Goal: Task Accomplishment & Management: Complete application form

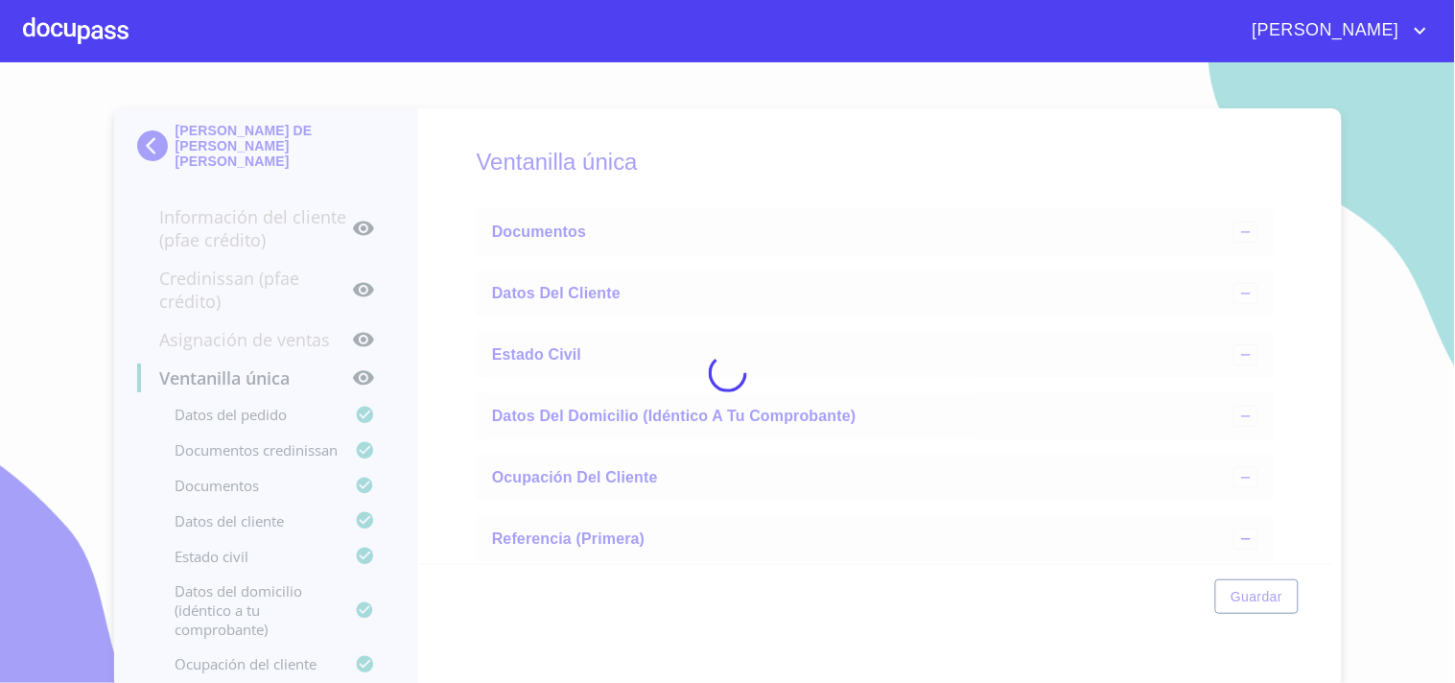
click at [89, 35] on div at bounding box center [76, 30] width 106 height 61
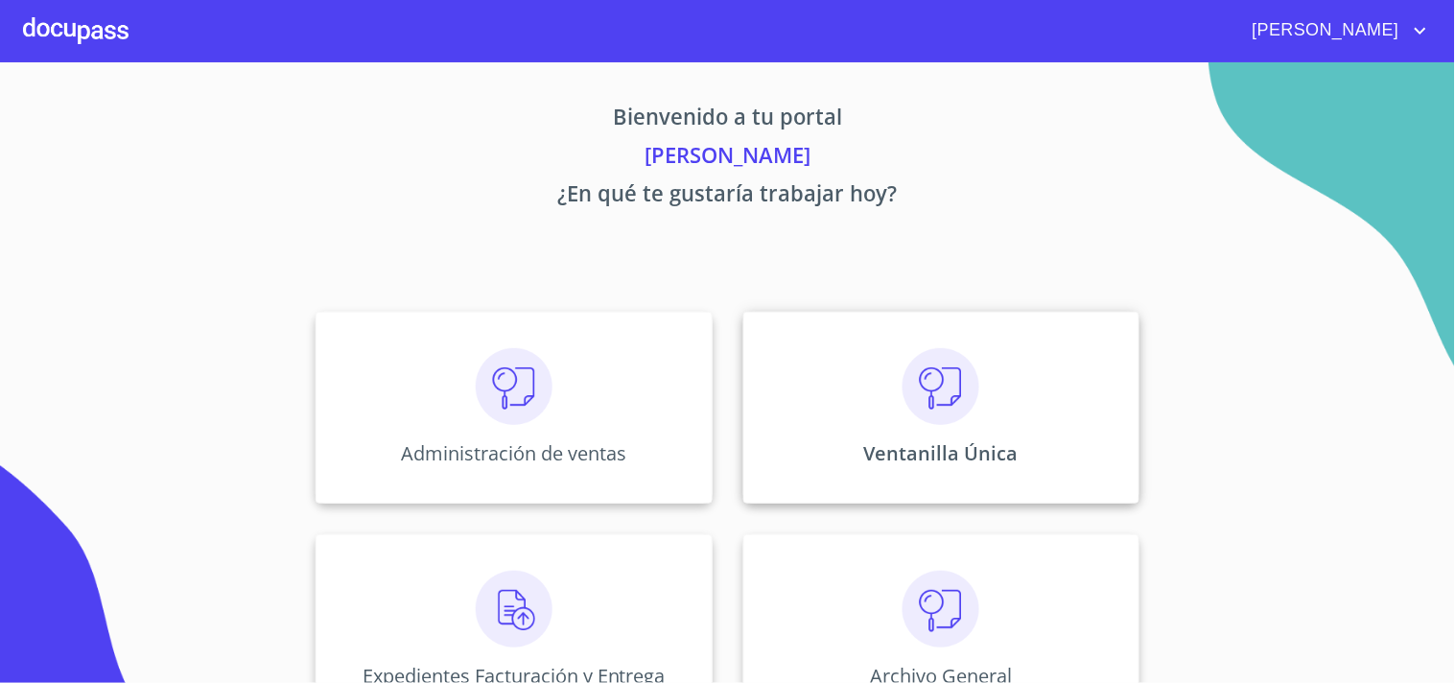
click at [874, 391] on div "Ventanilla Única" at bounding box center [941, 408] width 396 height 192
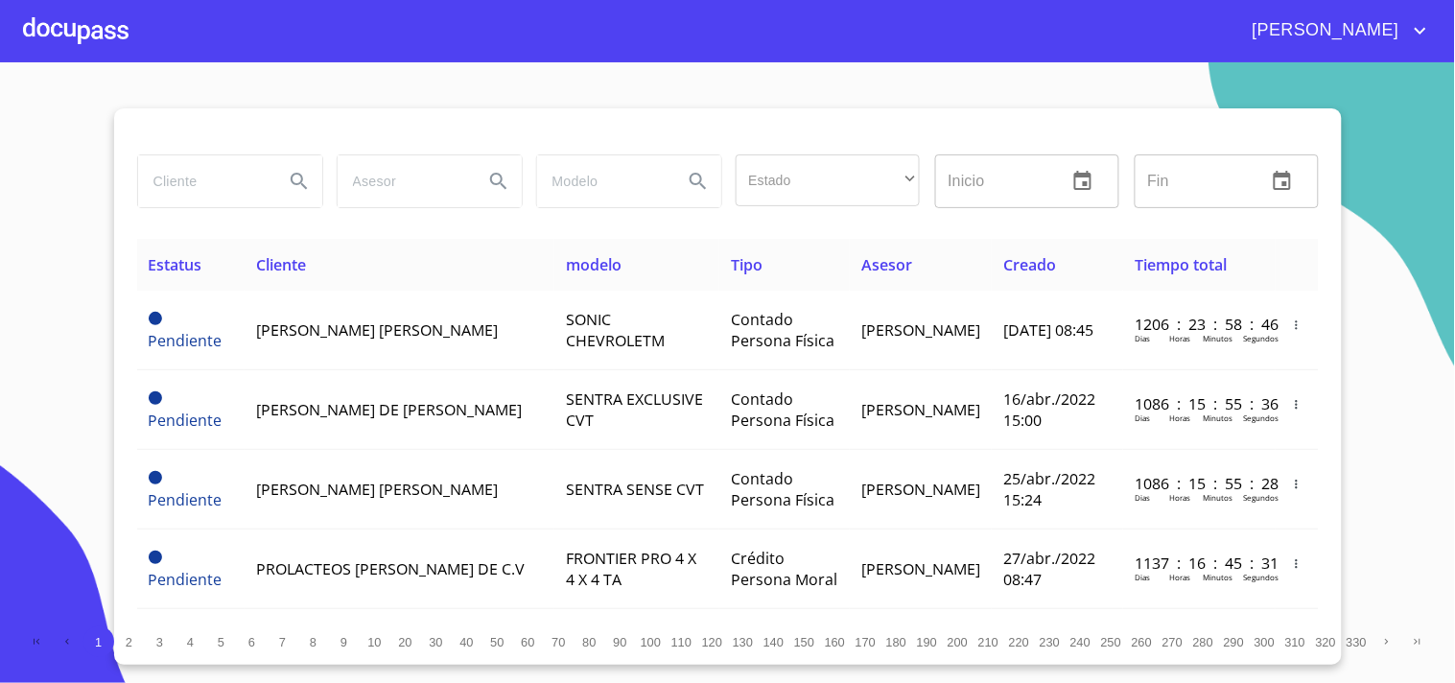
click at [171, 186] on input "search" at bounding box center [203, 181] width 130 height 52
type input "[PERSON_NAME]"
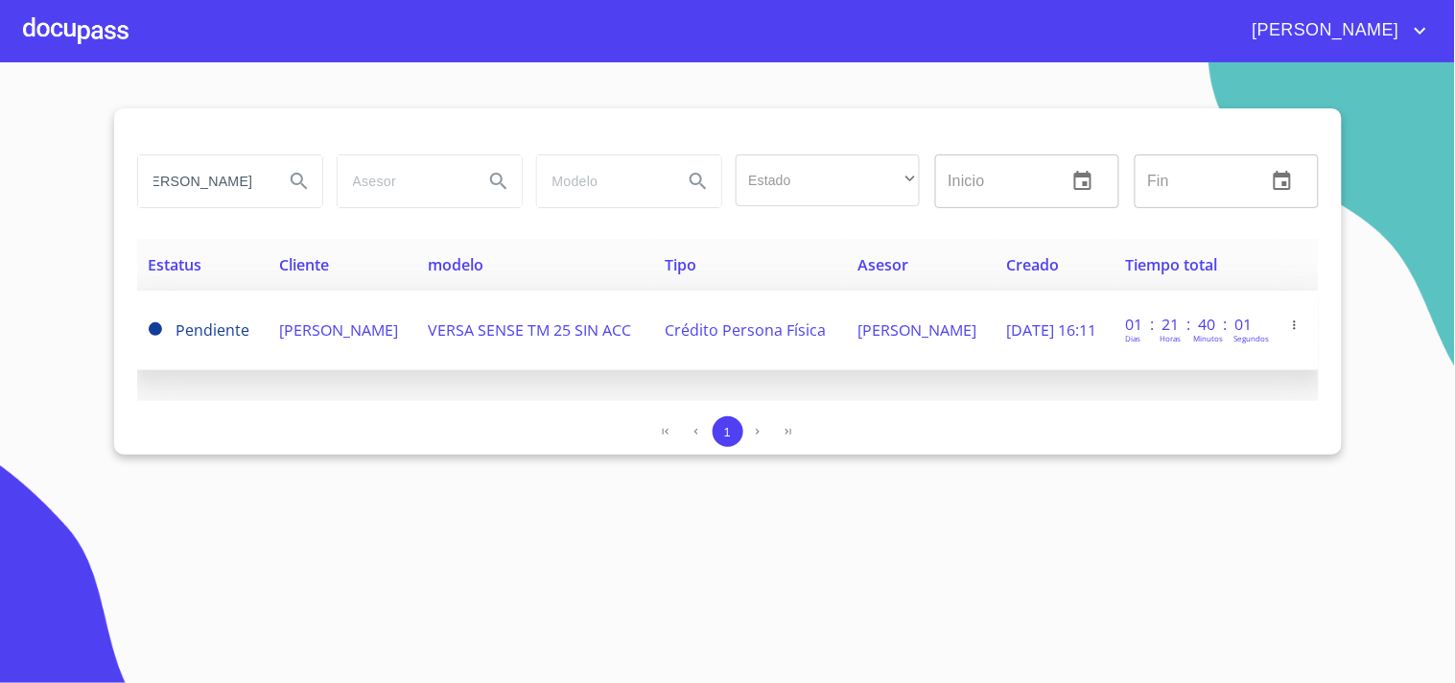
click at [457, 340] on span "VERSA SENSE TM 25 SIN ACC" at bounding box center [529, 329] width 203 height 21
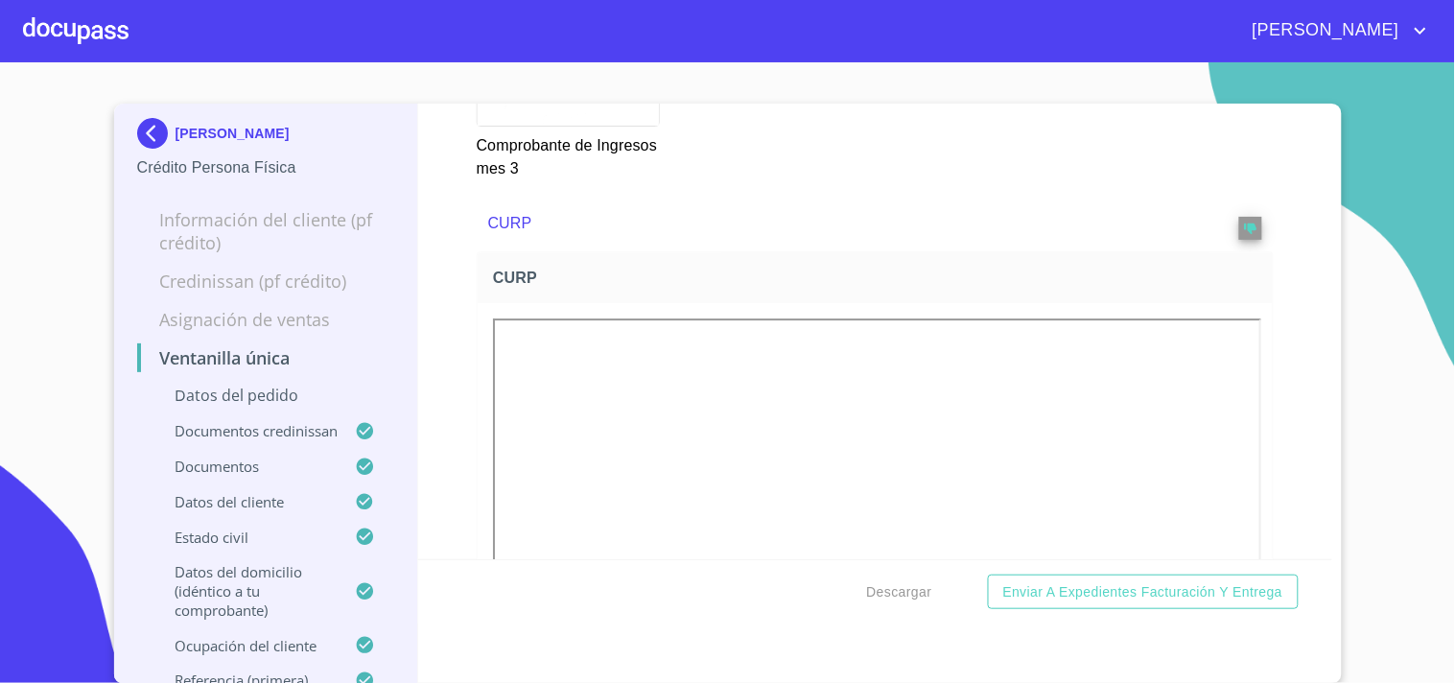
scroll to position [5861, 0]
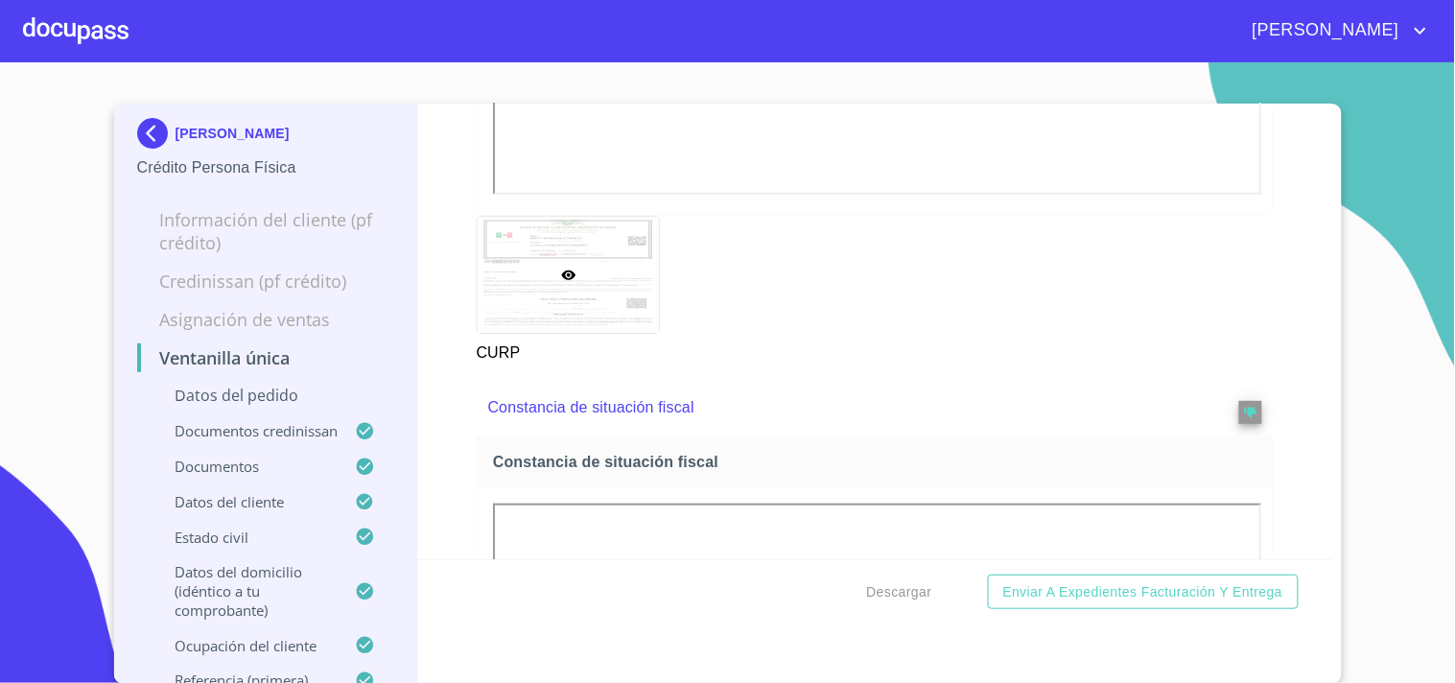
click at [106, 35] on div at bounding box center [76, 30] width 106 height 61
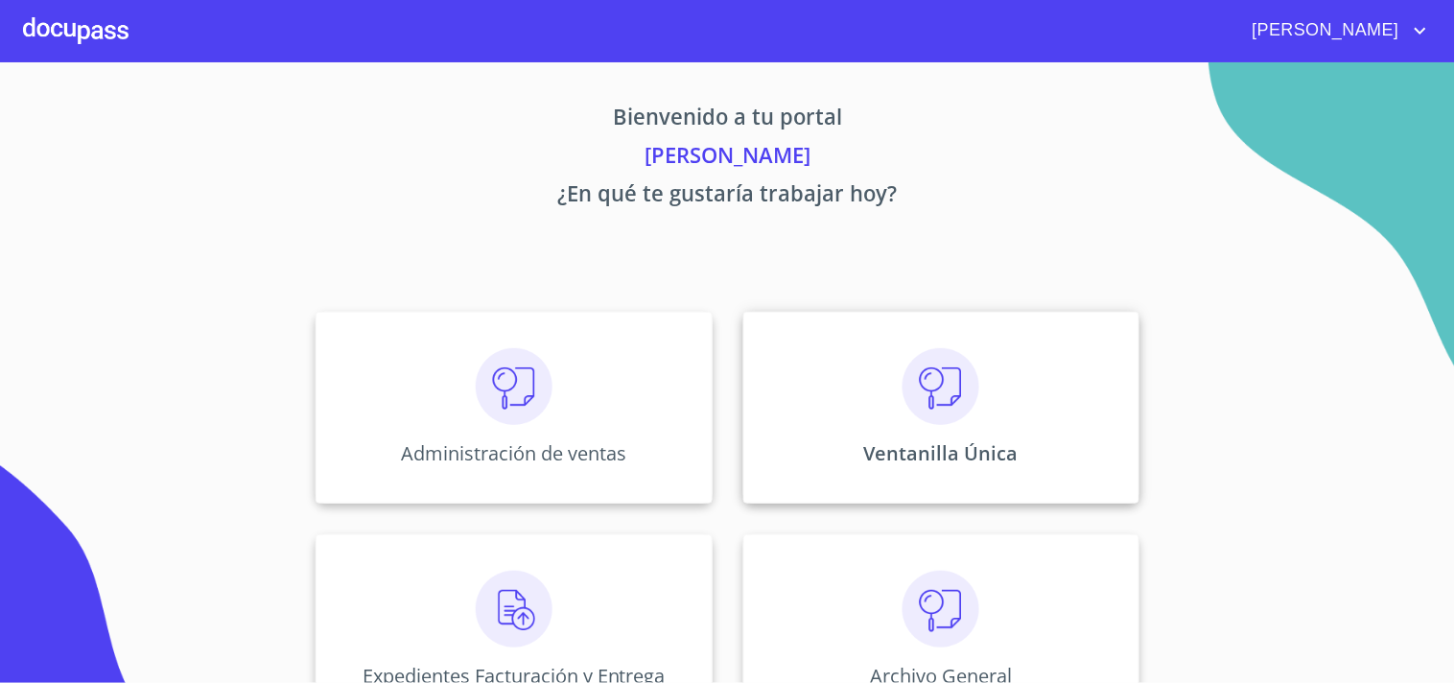
click at [883, 401] on div "Ventanilla Única" at bounding box center [941, 408] width 396 height 192
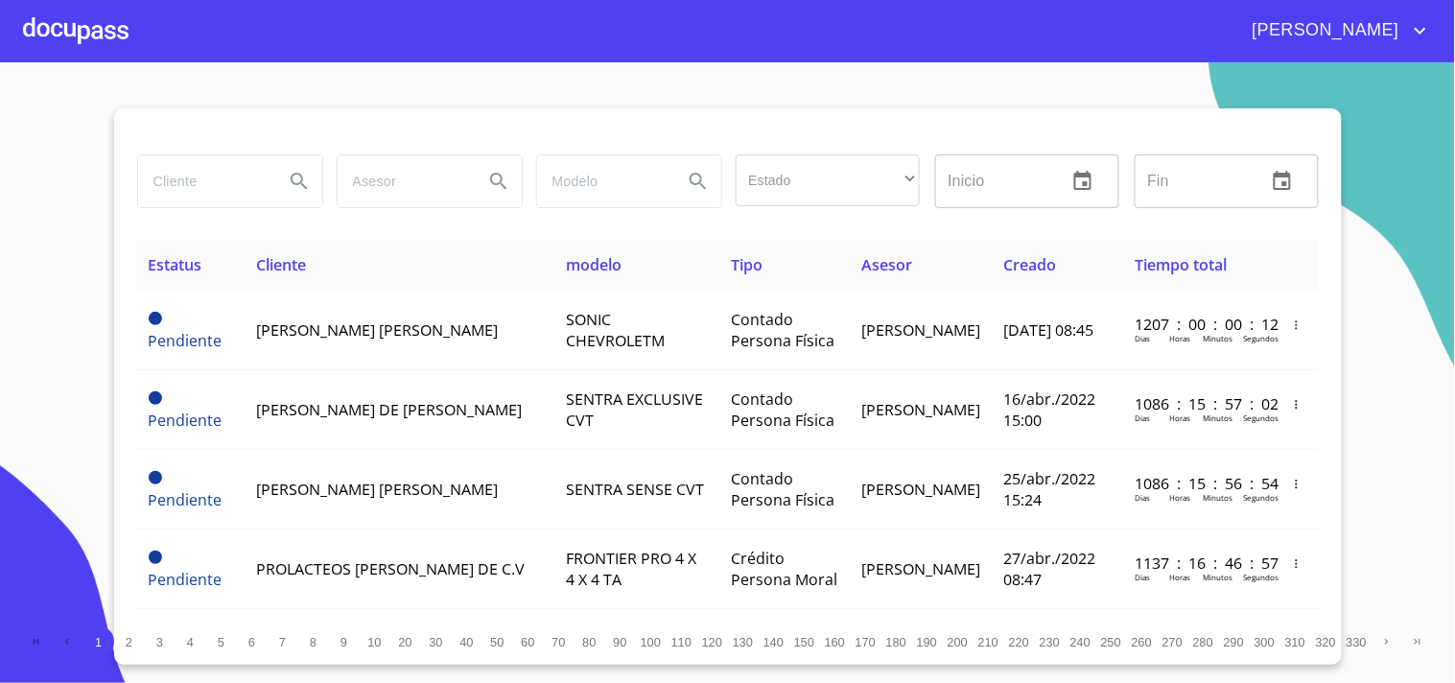
click at [174, 187] on input "search" at bounding box center [203, 181] width 130 height 52
type input "[PERSON_NAME]"
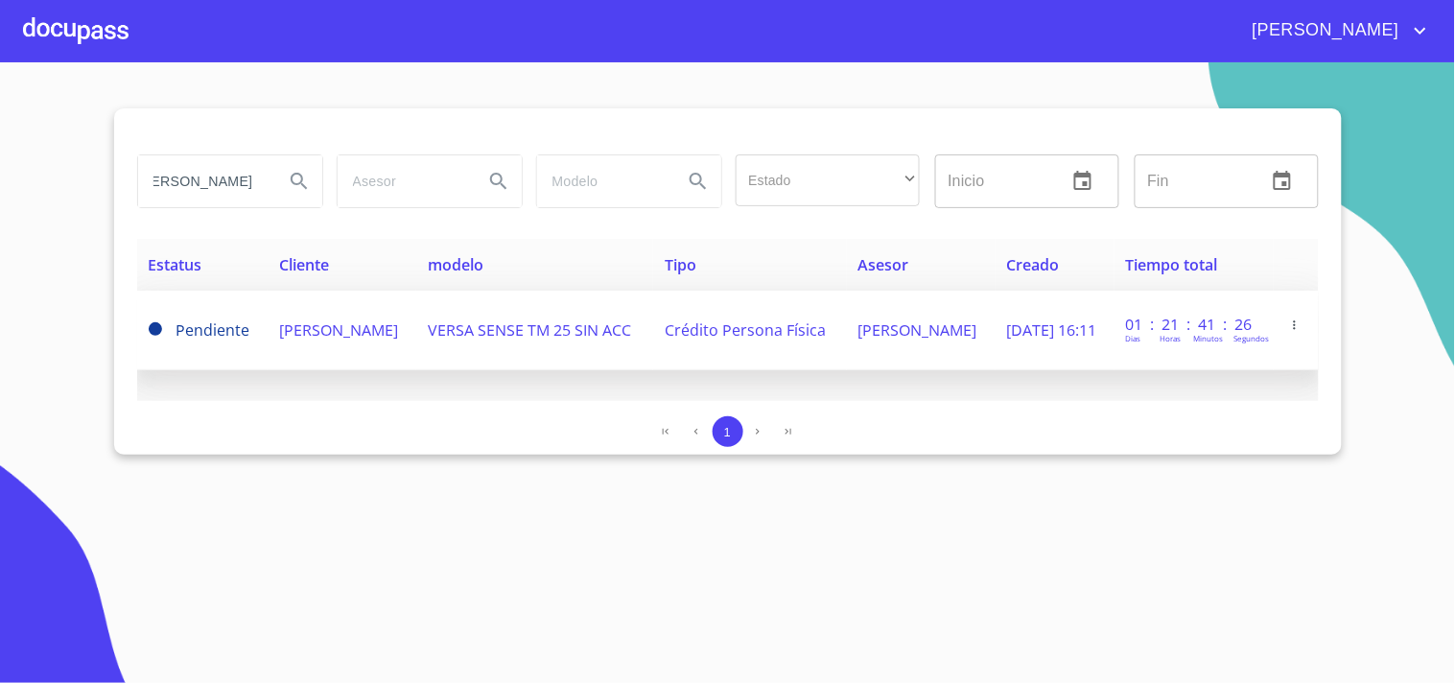
scroll to position [0, 0]
click at [416, 358] on td "[PERSON_NAME]" at bounding box center [342, 331] width 149 height 80
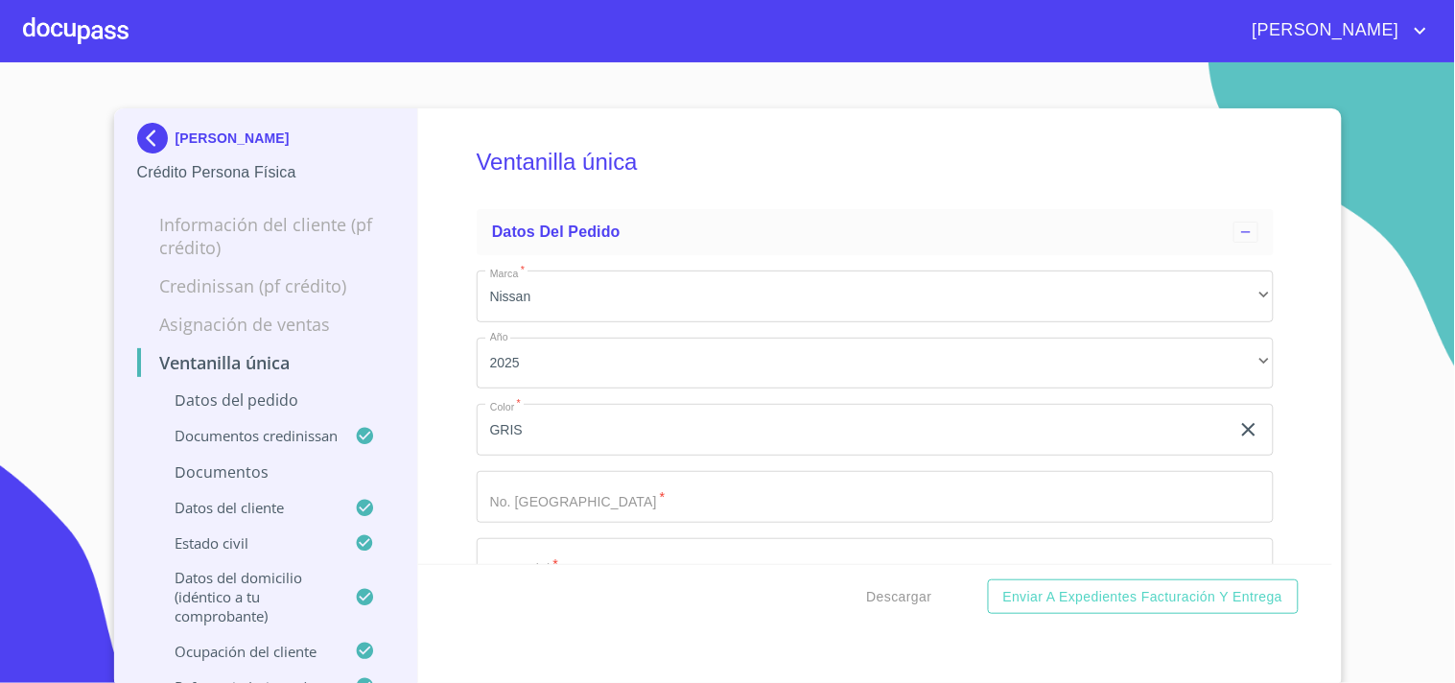
click at [33, 34] on div at bounding box center [76, 30] width 106 height 61
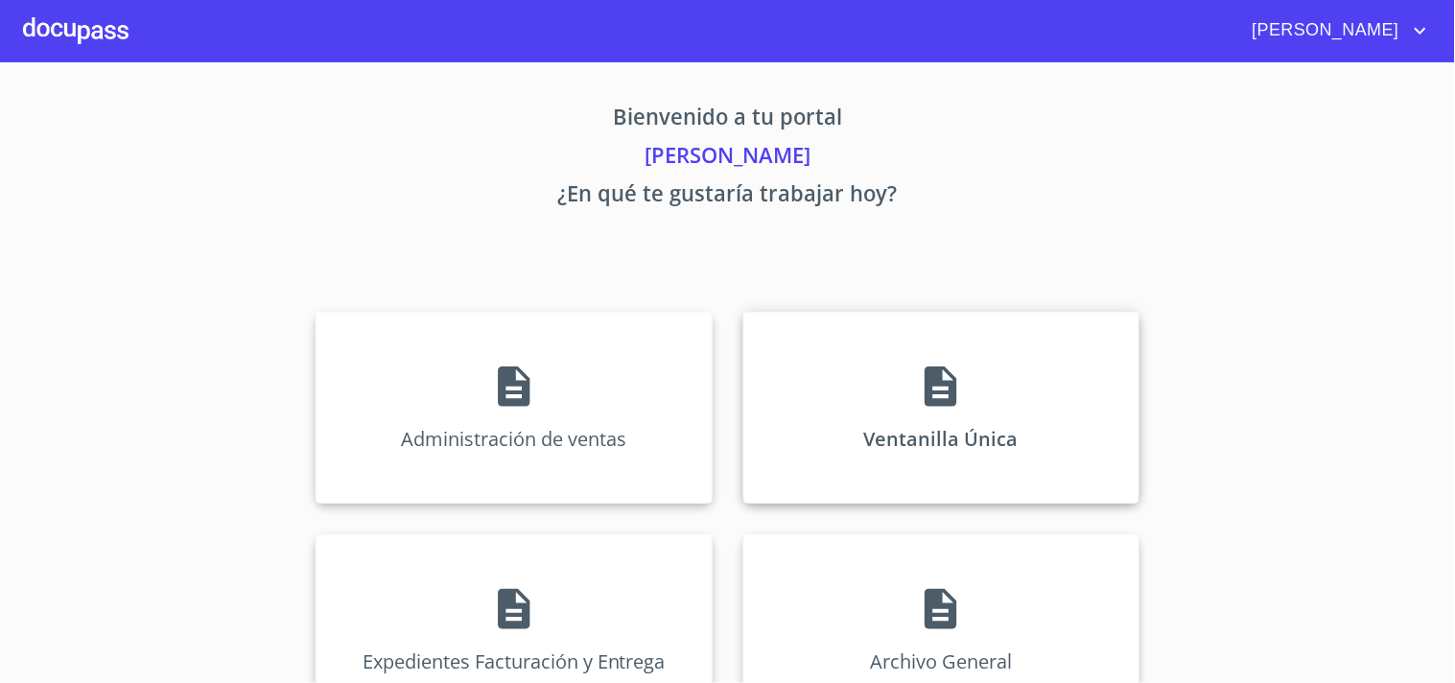
click at [897, 395] on div "Ventanilla Única" at bounding box center [941, 408] width 396 height 192
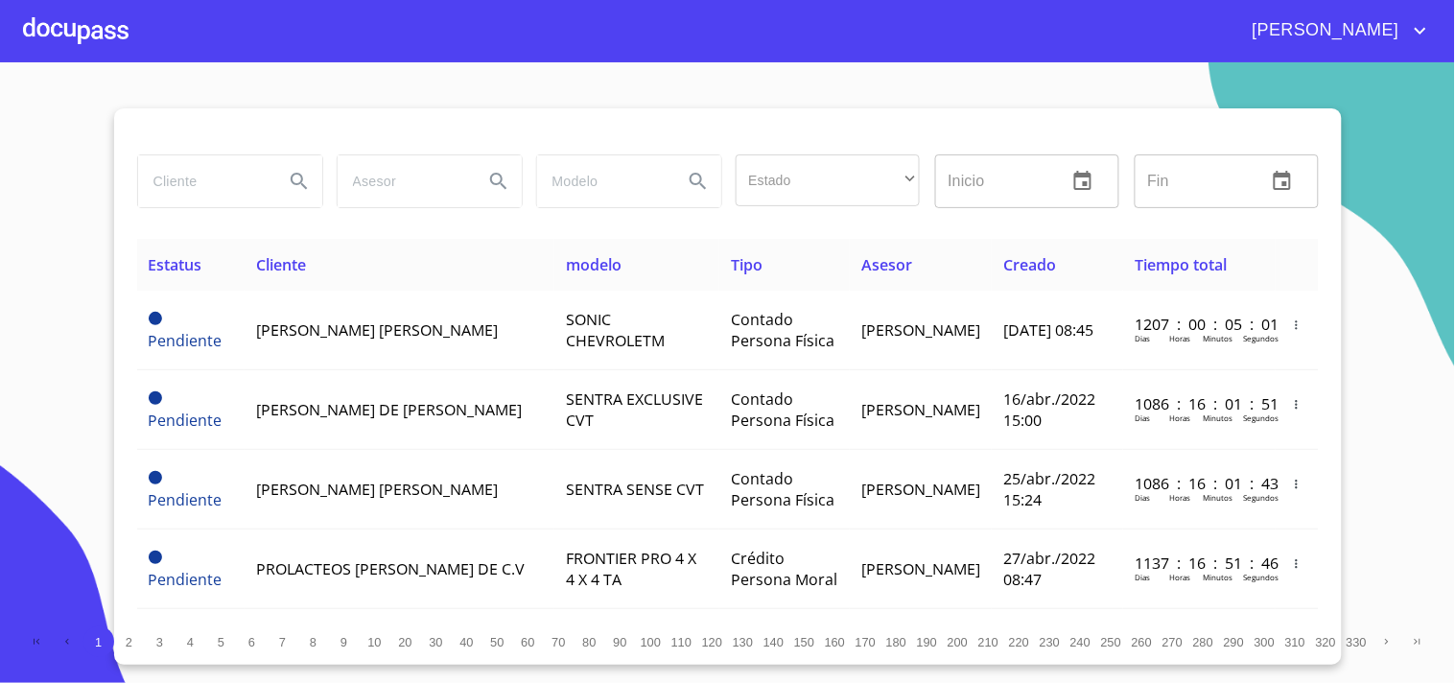
click at [196, 165] on input "search" at bounding box center [203, 181] width 130 height 52
type input "[PERSON_NAME]"
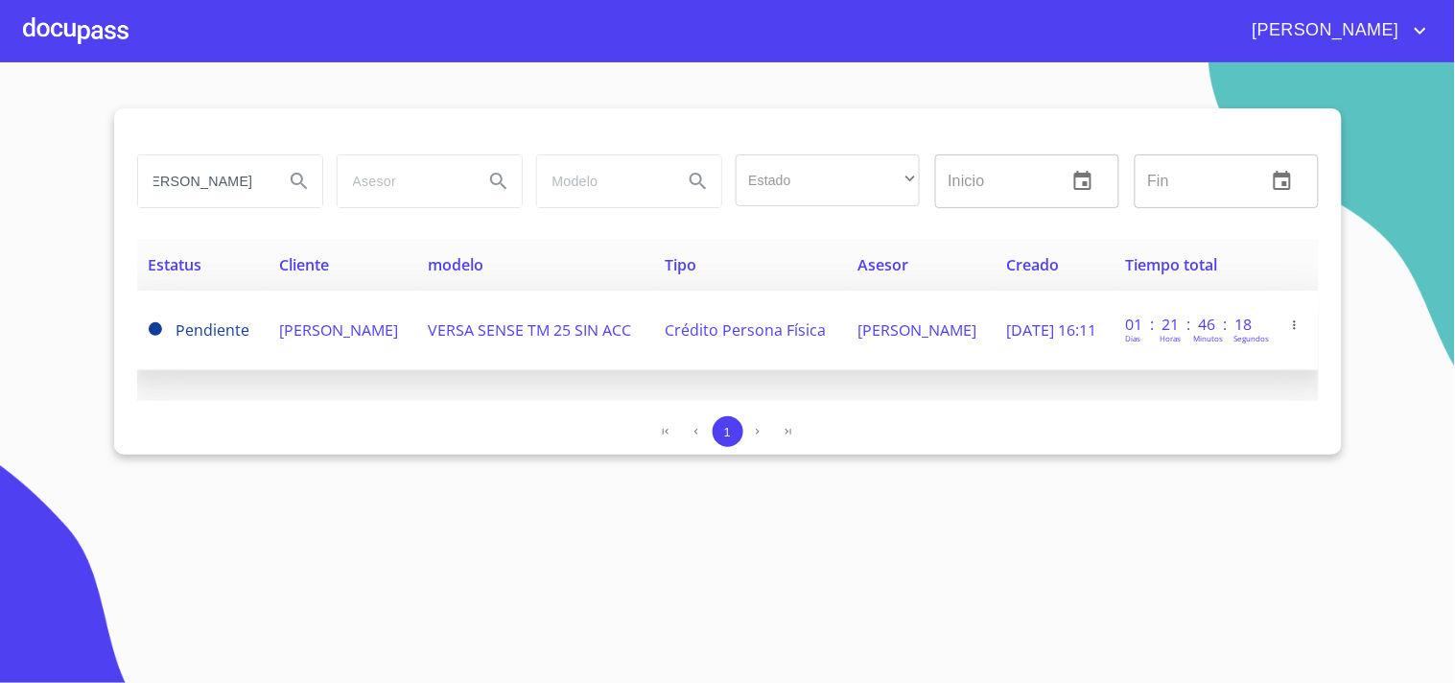
click at [569, 351] on td "VERSA SENSE TM 25 SIN ACC" at bounding box center [534, 331] width 237 height 80
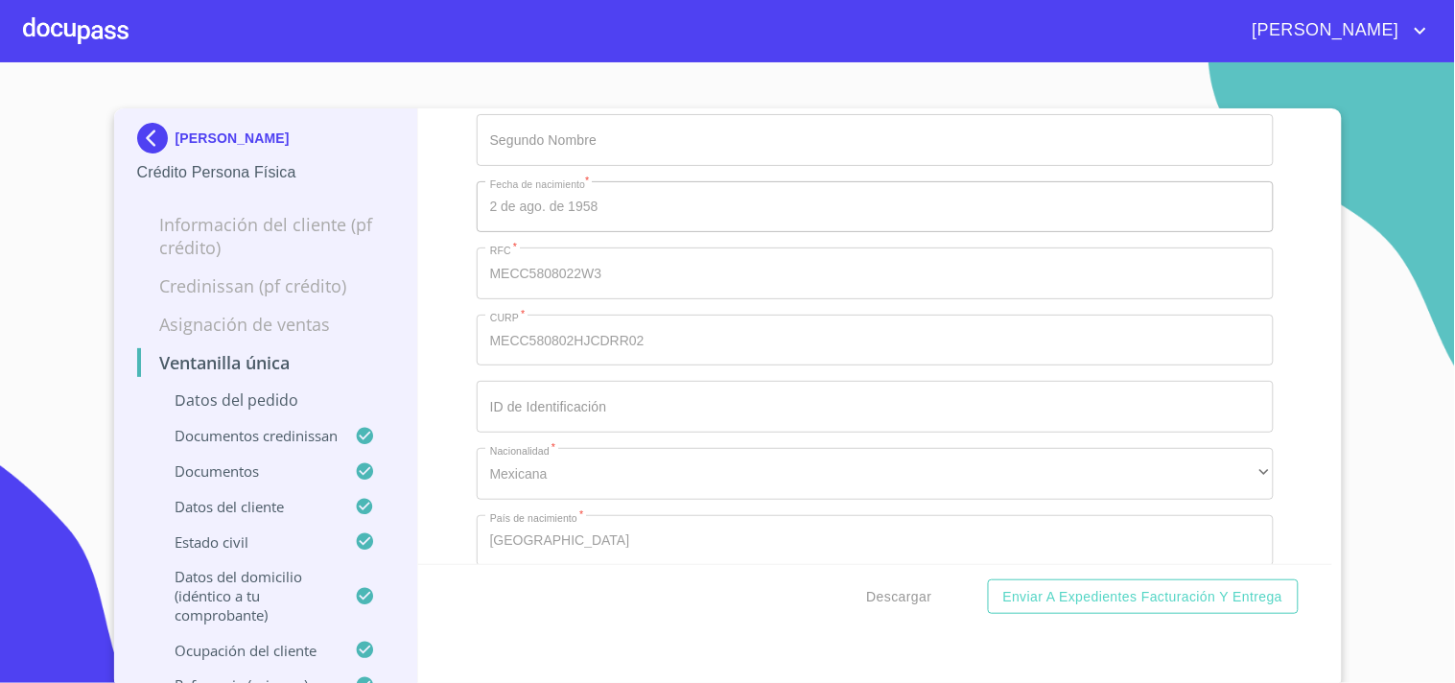
scroll to position [7140, 0]
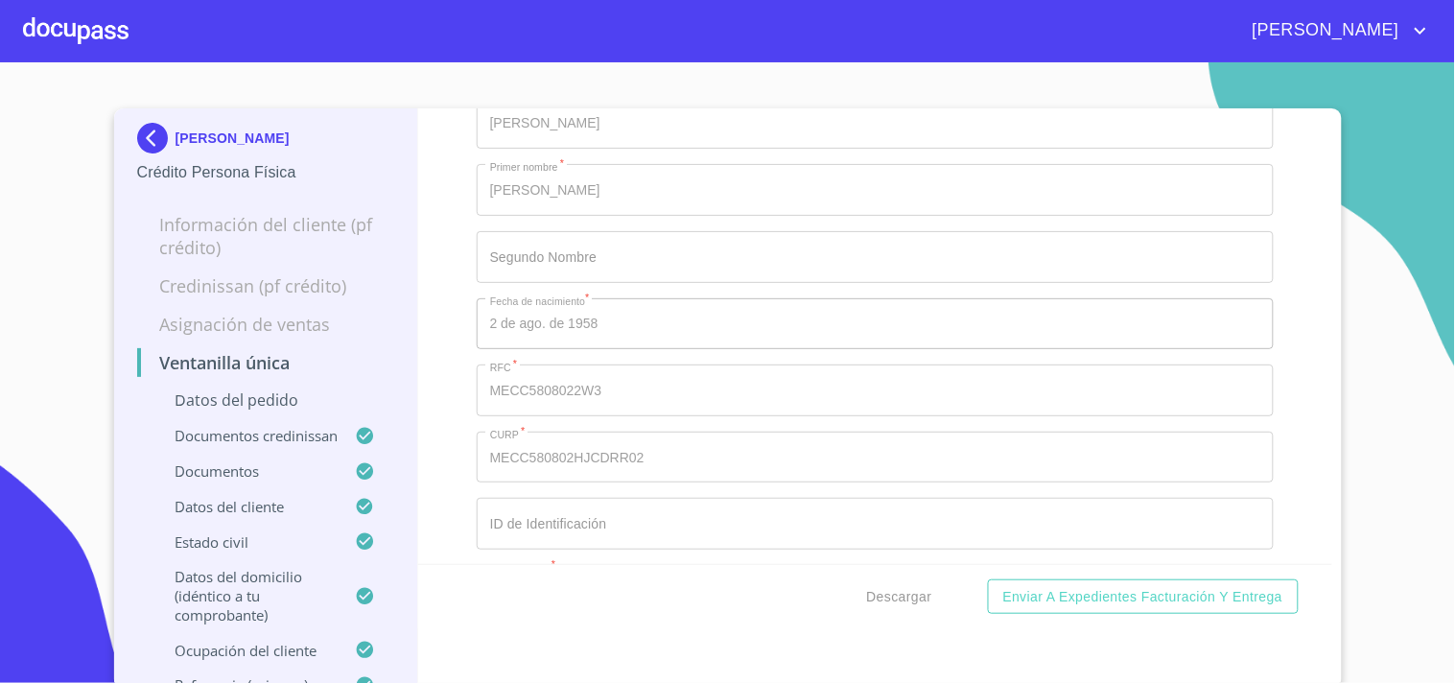
click at [1271, 245] on div "Ventanilla única Datos del pedido Marca   * Nissan ​ Año 2025 ​ Color   * GRIS …" at bounding box center [875, 336] width 914 height 456
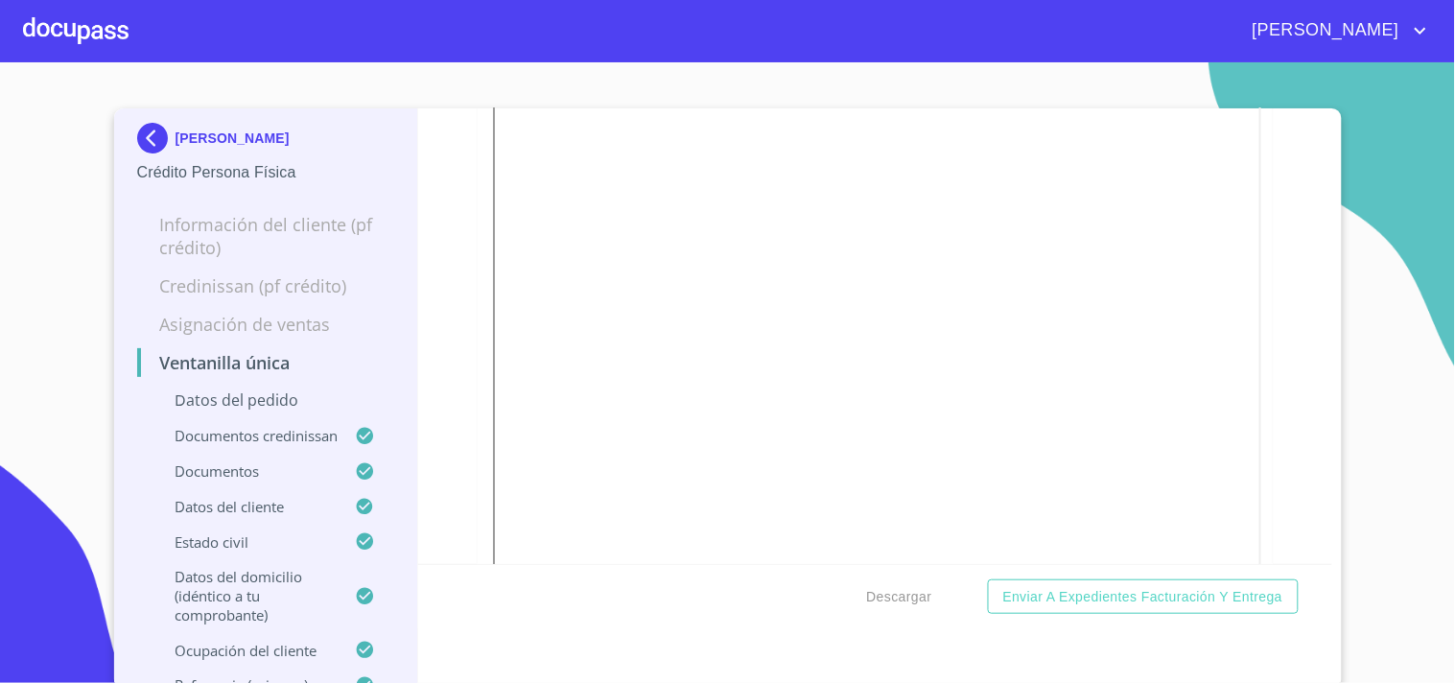
scroll to position [6394, 0]
click at [900, 591] on span "Descargar" at bounding box center [899, 597] width 65 height 24
click at [91, 31] on div at bounding box center [76, 30] width 106 height 61
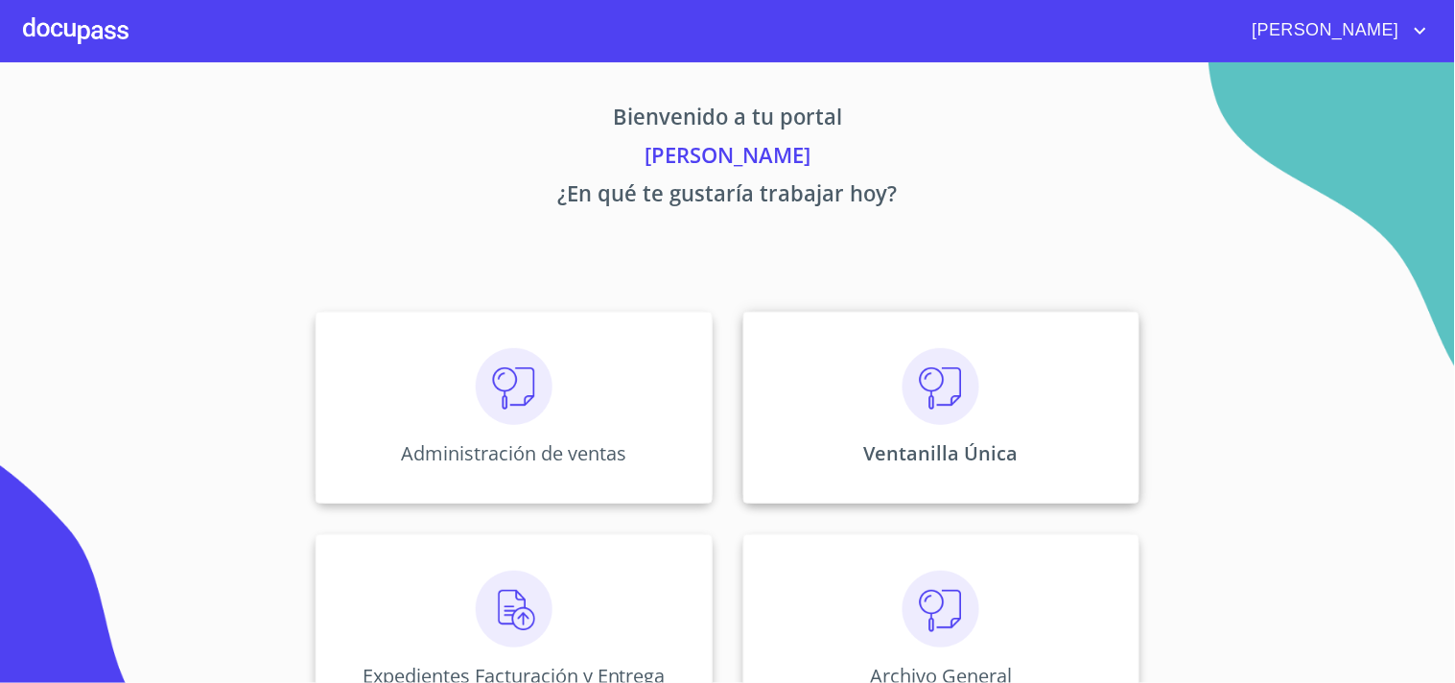
click at [991, 340] on div "Ventanilla Única" at bounding box center [941, 408] width 396 height 192
